Goal: Navigation & Orientation: Understand site structure

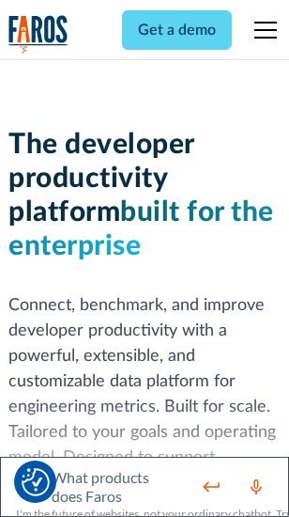
scroll to position [283, 0]
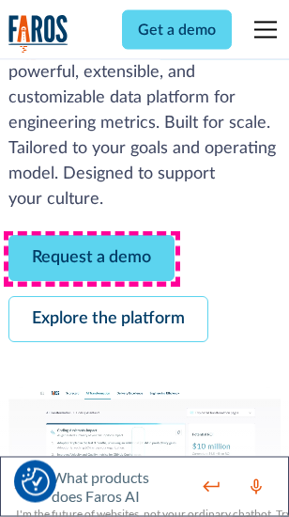
click at [92, 259] on link "Request a demo" at bounding box center [91, 259] width 166 height 46
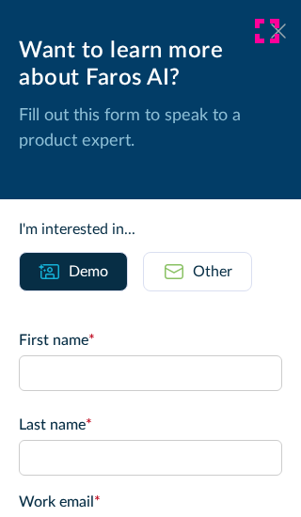
click at [271, 31] on icon at bounding box center [278, 30] width 15 height 14
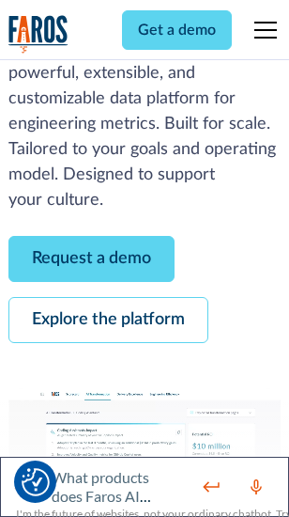
scroll to position [344, 0]
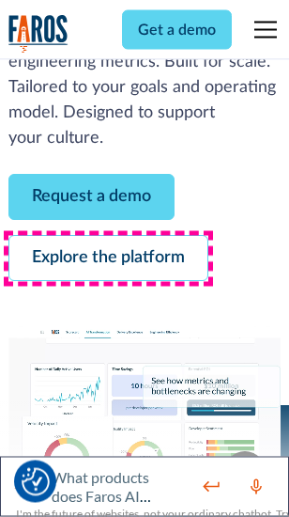
click at [108, 259] on link "Explore the platform" at bounding box center [108, 259] width 200 height 46
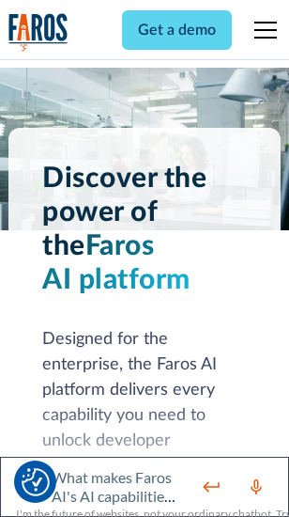
scroll to position [14324, 0]
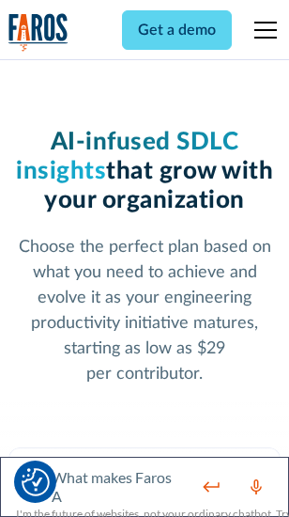
scroll to position [2987, 0]
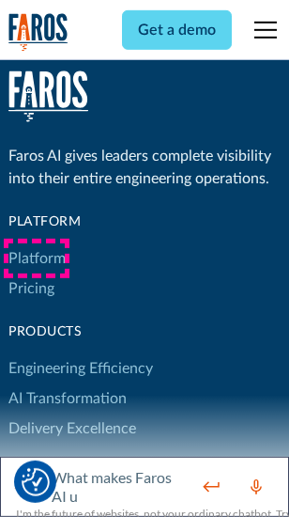
click at [37, 258] on link "Platform" at bounding box center [36, 258] width 57 height 30
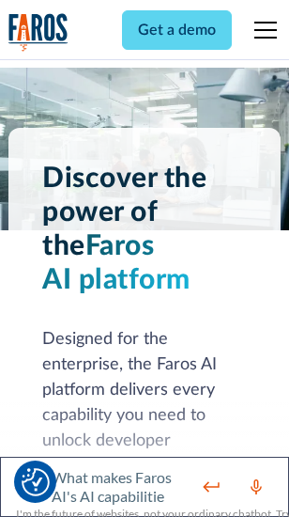
scroll to position [14928, 0]
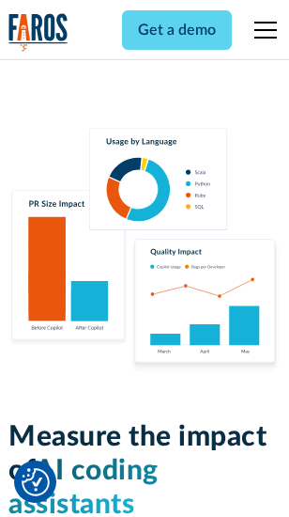
scroll to position [11741, 0]
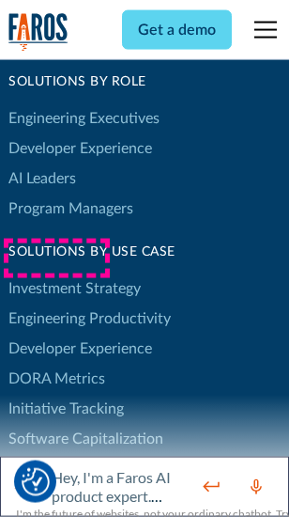
click at [56, 364] on link "DORA Metrics" at bounding box center [56, 379] width 97 height 30
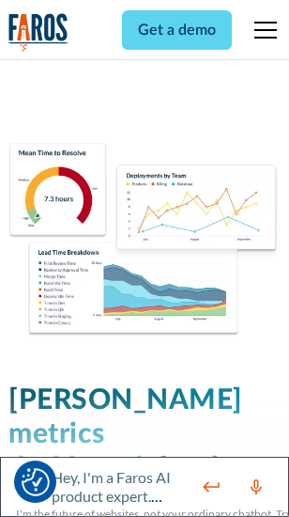
scroll to position [8328, 0]
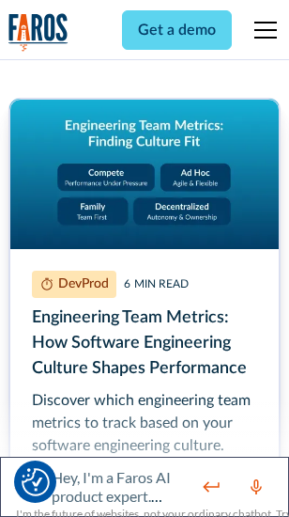
scroll to position [8561, 0]
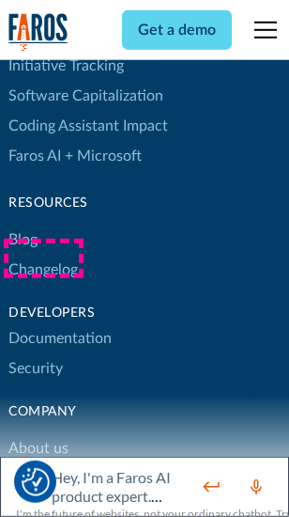
click at [43, 258] on link "Changelog" at bounding box center [43, 270] width 70 height 30
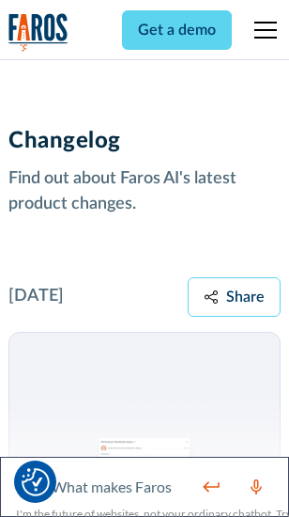
scroll to position [23054, 0]
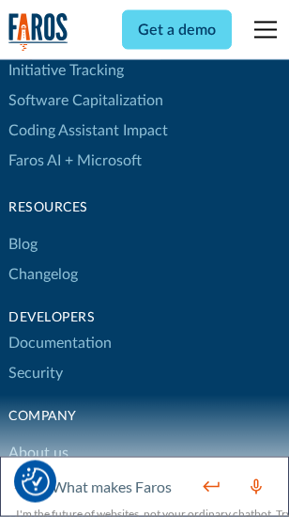
click at [38, 439] on link "About us" at bounding box center [38, 454] width 60 height 30
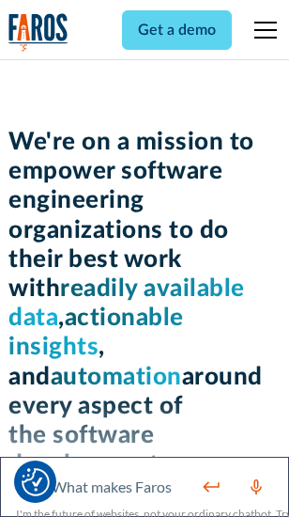
scroll to position [6507, 0]
